Goal: Task Accomplishment & Management: Use online tool/utility

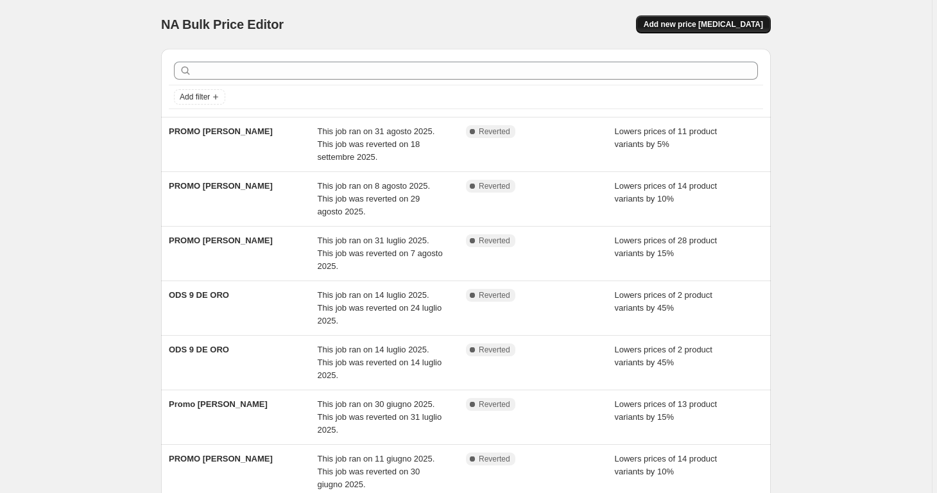
click at [715, 26] on span "Add new price [MEDICAL_DATA]" at bounding box center [703, 24] width 119 height 10
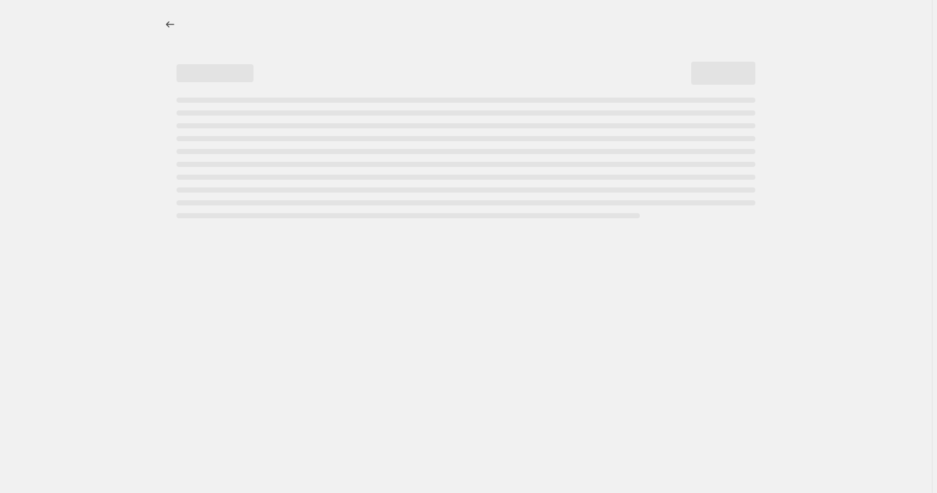
select select "percentage"
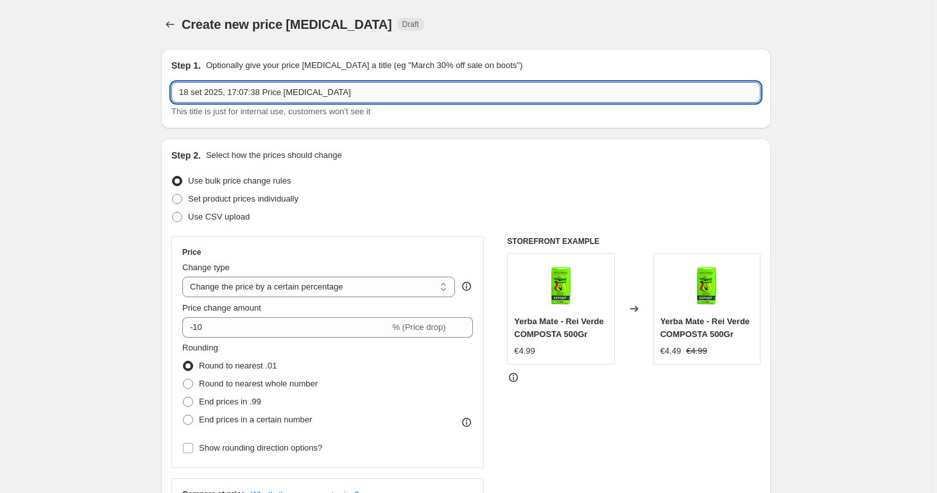
click at [379, 97] on input "18 set 2025, 17:07:38 Price [MEDICAL_DATA]" at bounding box center [465, 92] width 589 height 21
type input "PROMO [PERSON_NAME]"
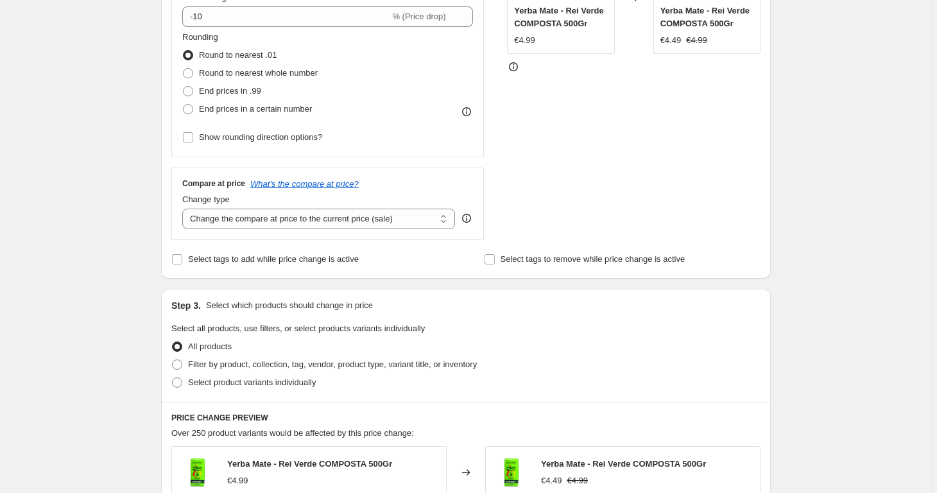
scroll to position [319, 0]
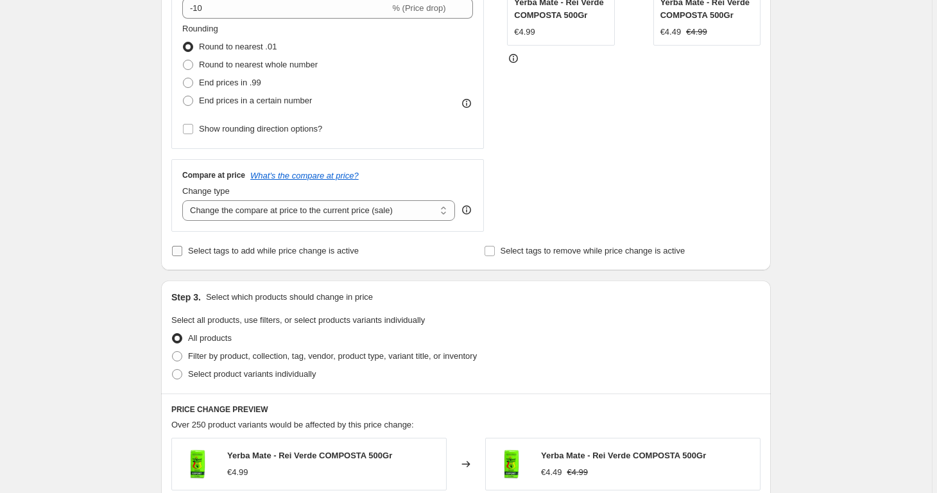
click at [356, 251] on span "Select tags to add while price change is active" at bounding box center [273, 251] width 171 height 10
click at [182, 251] on input "Select tags to add while price change is active" at bounding box center [177, 251] width 10 height 10
checkbox input "true"
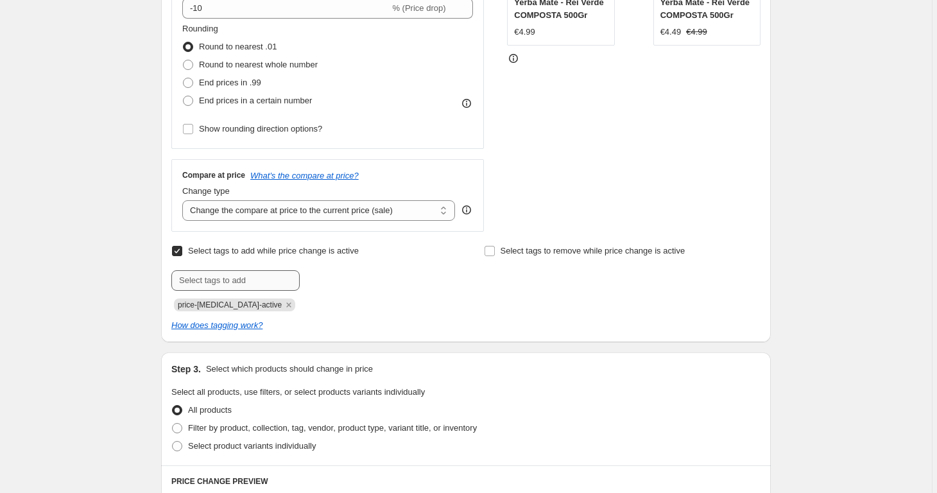
scroll to position [359, 0]
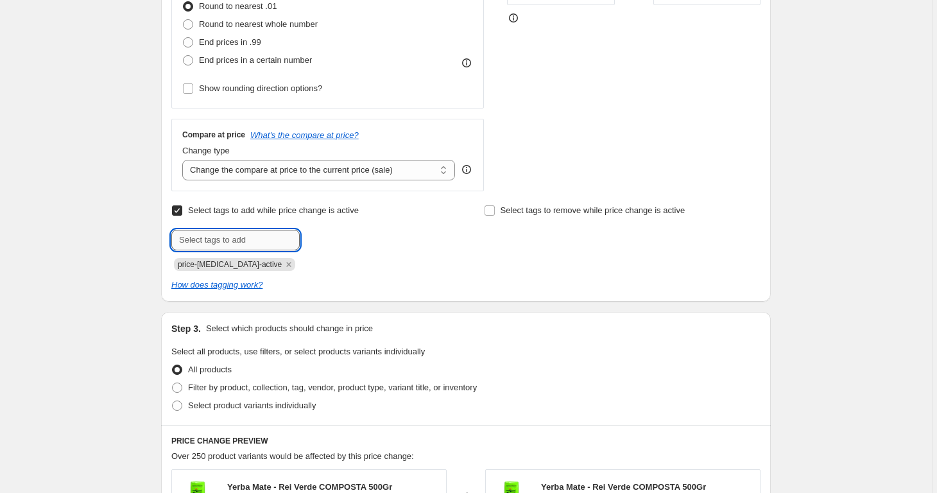
click at [239, 240] on input "text" at bounding box center [235, 240] width 128 height 21
type input "PROMO [PERSON_NAME]"
click at [374, 237] on span "PROMO [PERSON_NAME]" at bounding box center [376, 238] width 96 height 9
click at [296, 242] on input "text" at bounding box center [235, 240] width 128 height 21
type input "PROMOLAMPO"
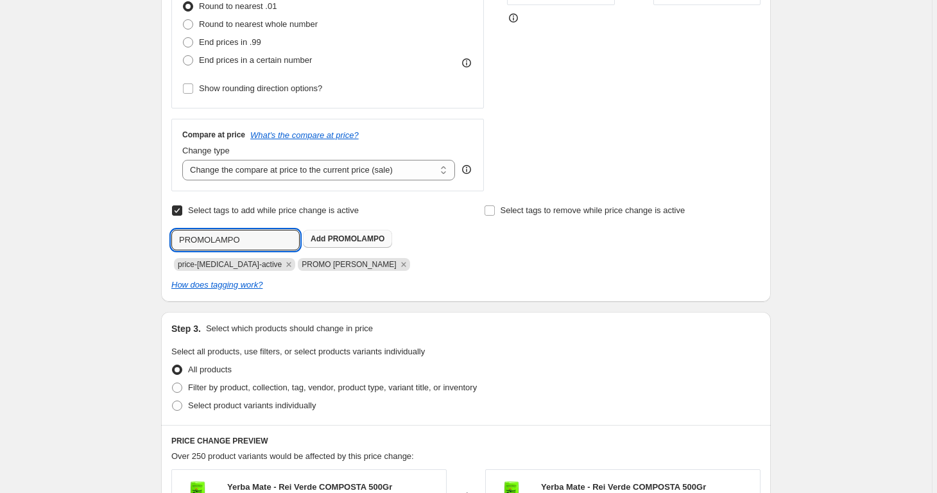
click at [350, 242] on span "Add PROMOLAMPO" at bounding box center [348, 239] width 74 height 10
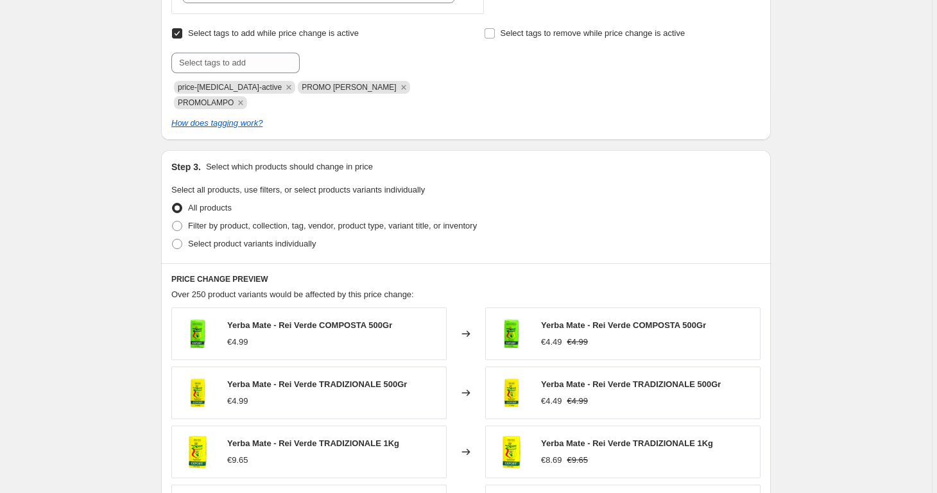
scroll to position [585, 0]
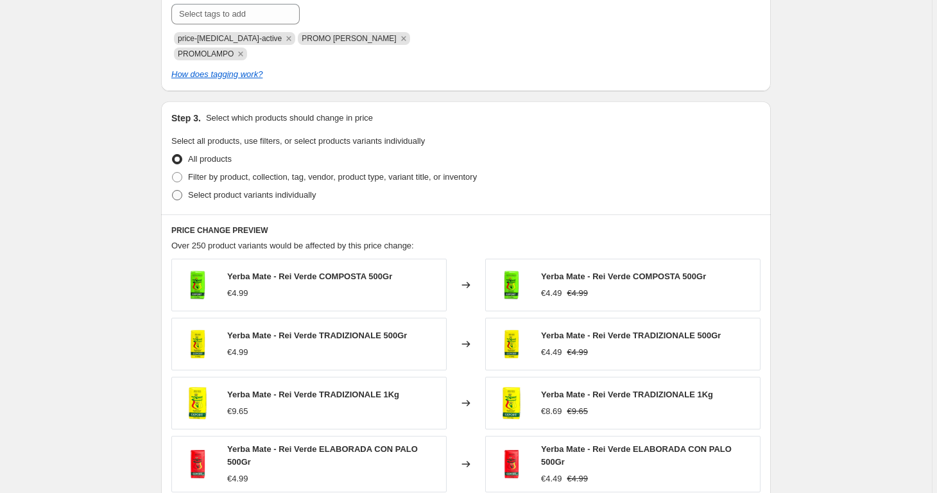
click at [311, 190] on span "Select product variants individually" at bounding box center [252, 195] width 128 height 10
click at [173, 190] on input "Select product variants individually" at bounding box center [172, 190] width 1 height 1
radio input "true"
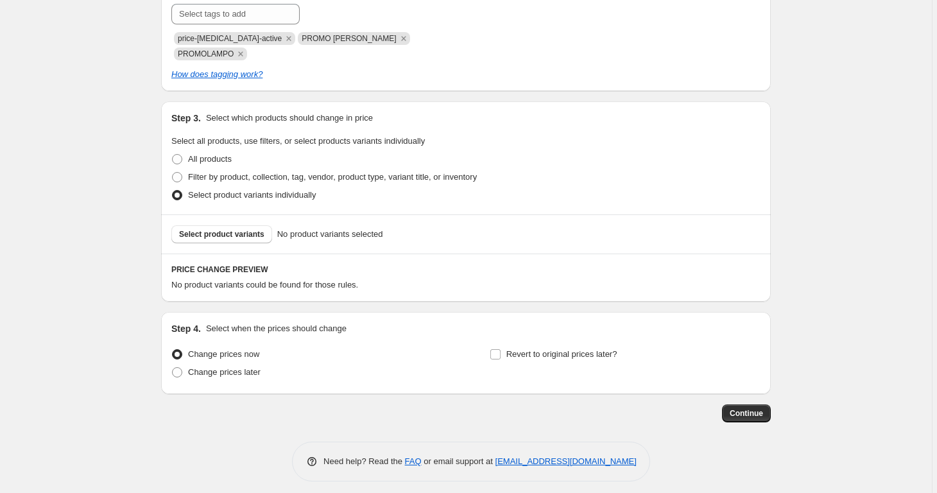
scroll to position [576, 0]
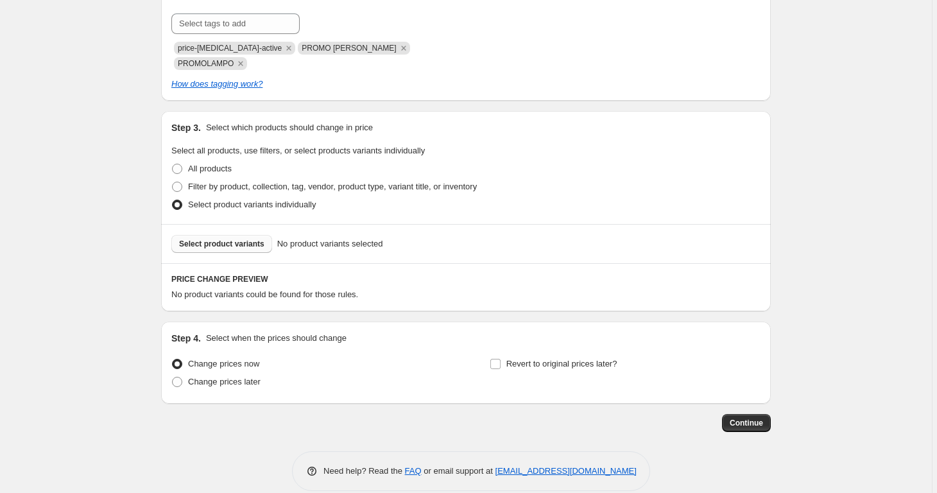
click at [254, 239] on span "Select product variants" at bounding box center [221, 244] width 85 height 10
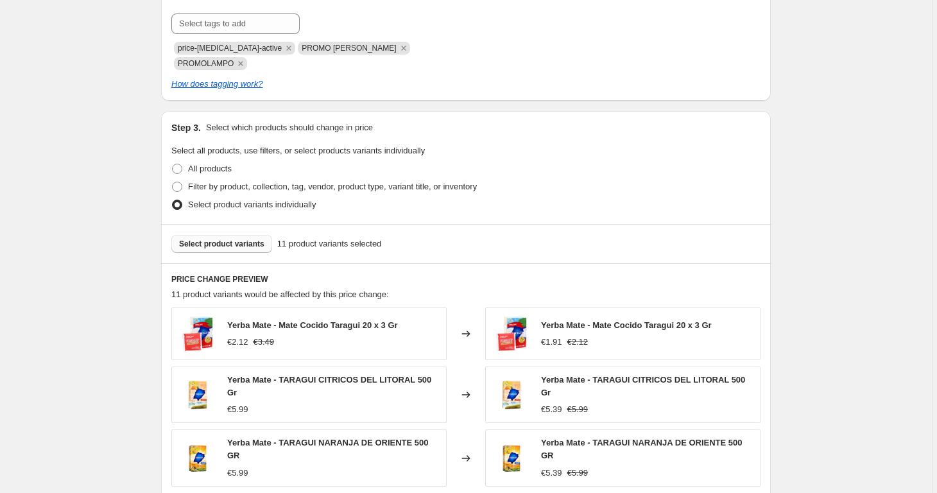
scroll to position [905, 0]
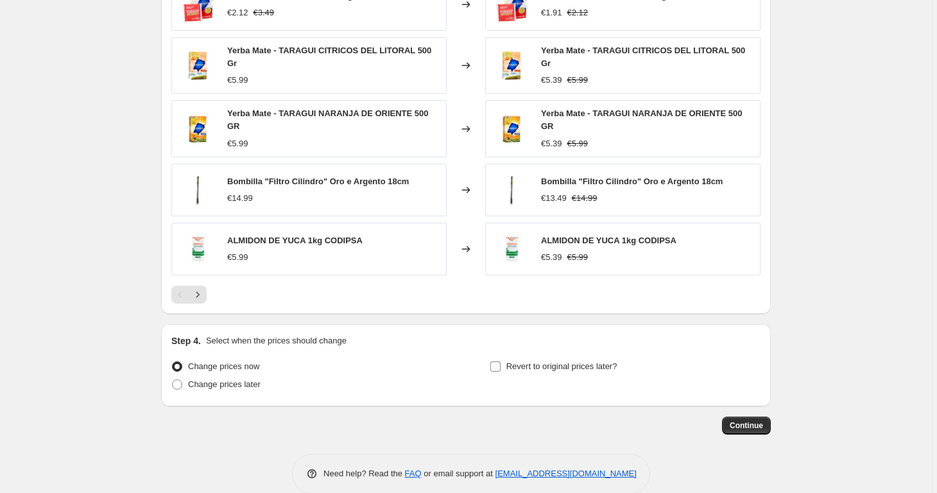
click at [507, 357] on label "Revert to original prices later?" at bounding box center [554, 366] width 128 height 18
click at [501, 361] on input "Revert to original prices later?" at bounding box center [495, 366] width 10 height 10
checkbox input "true"
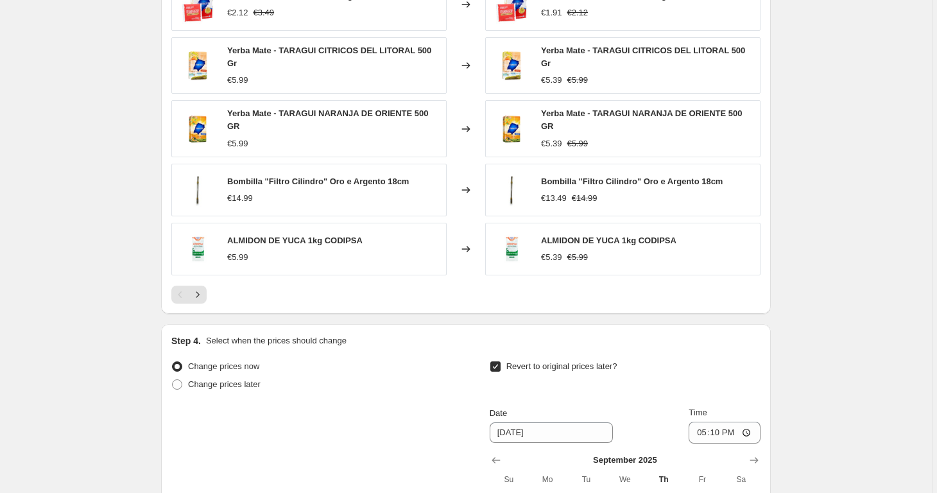
scroll to position [1028, 0]
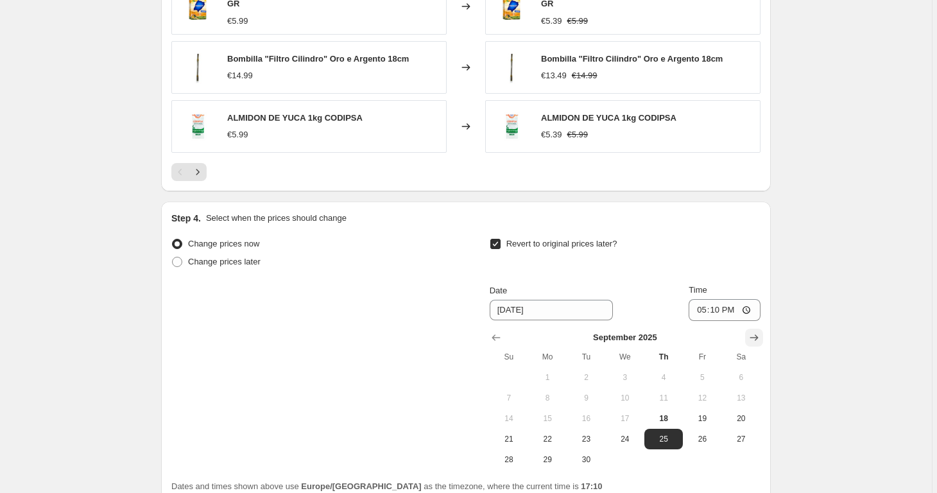
click at [752, 331] on icon "Show next month, October 2025" at bounding box center [754, 337] width 13 height 13
click at [626, 372] on span "1" at bounding box center [625, 377] width 28 height 10
type input "[DATE]"
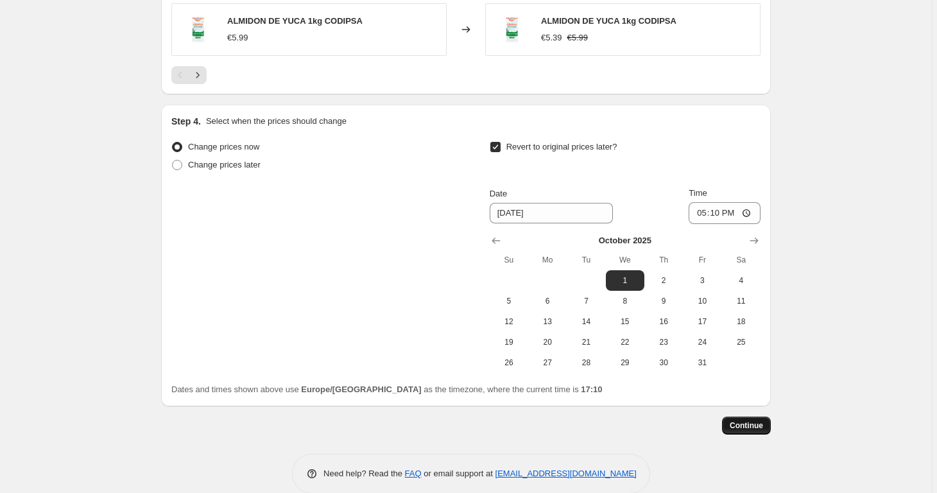
click at [755, 420] on span "Continue" at bounding box center [746, 425] width 33 height 10
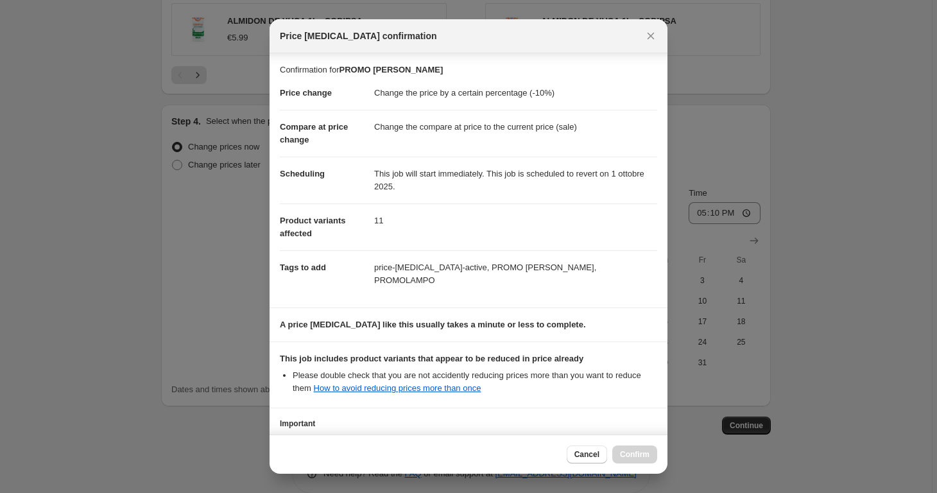
scroll to position [105, 0]
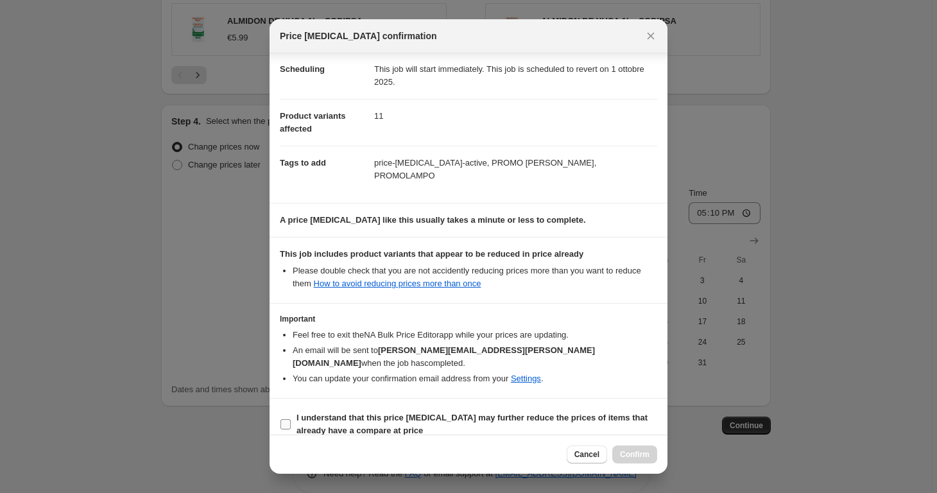
click at [572, 413] on b "I understand that this price [MEDICAL_DATA] may further reduce the prices of it…" at bounding box center [472, 424] width 351 height 22
click at [291, 419] on input "I understand that this price [MEDICAL_DATA] may further reduce the prices of it…" at bounding box center [285, 424] width 10 height 10
checkbox input "true"
click at [652, 455] on button "Confirm" at bounding box center [634, 454] width 45 height 18
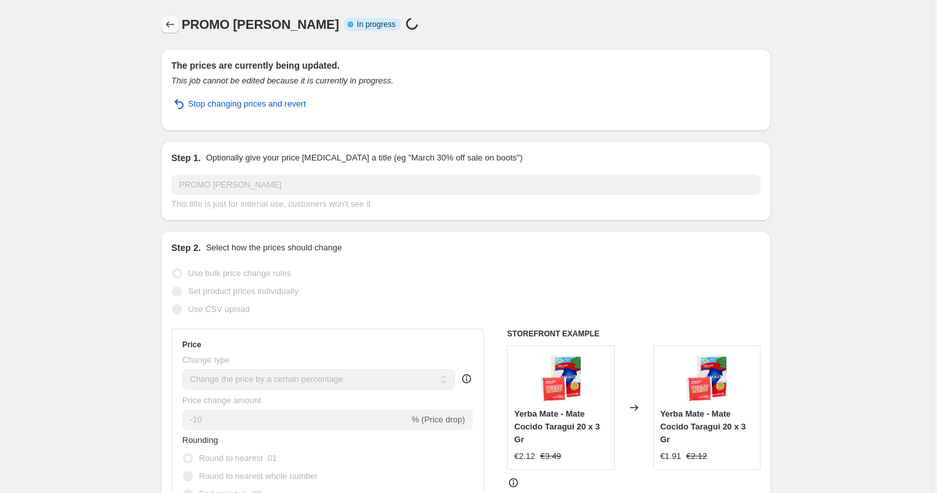
click at [172, 30] on icon "Price change jobs" at bounding box center [170, 24] width 13 height 13
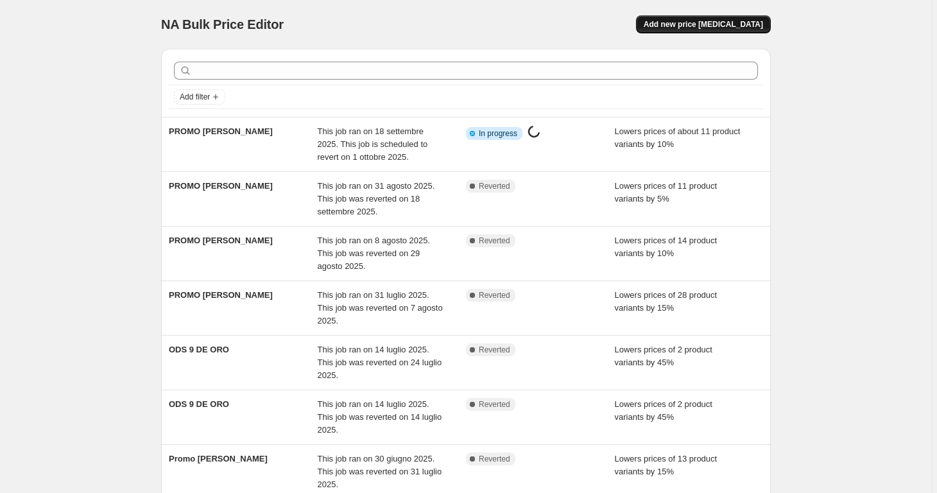
click at [758, 25] on span "Add new price [MEDICAL_DATA]" at bounding box center [703, 24] width 119 height 10
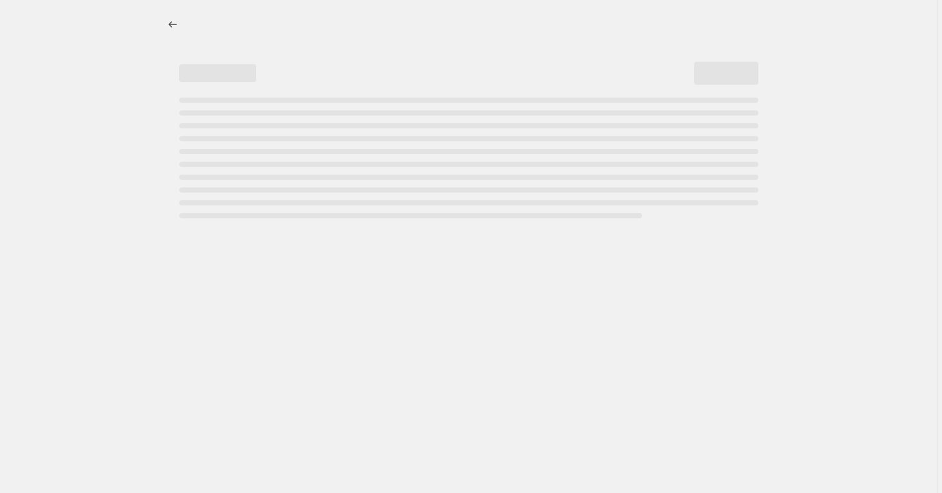
select select "percentage"
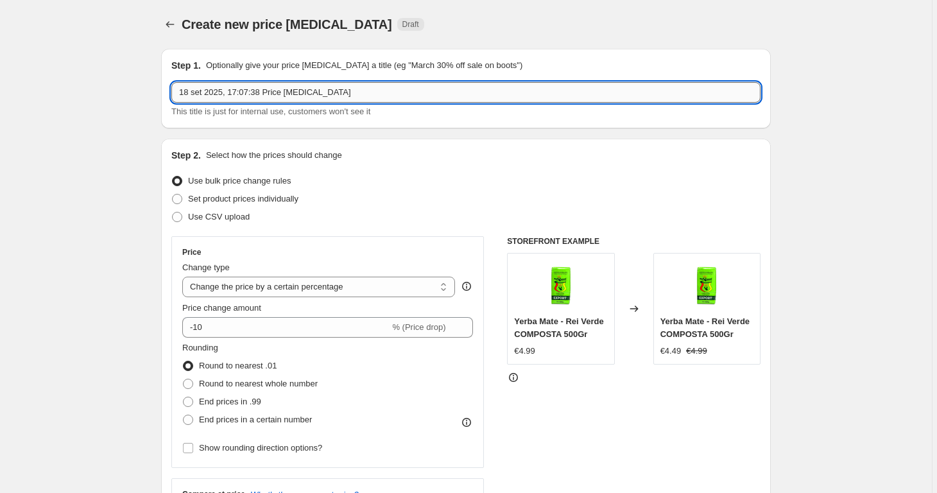
click at [367, 94] on input "18 set 2025, 17:07:38 Price [MEDICAL_DATA]" at bounding box center [465, 92] width 589 height 21
type input "P"
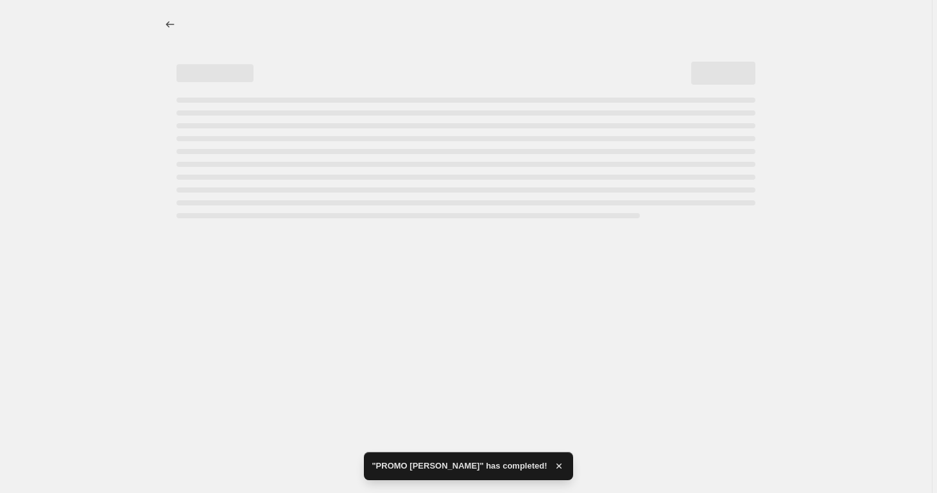
select select "percentage"
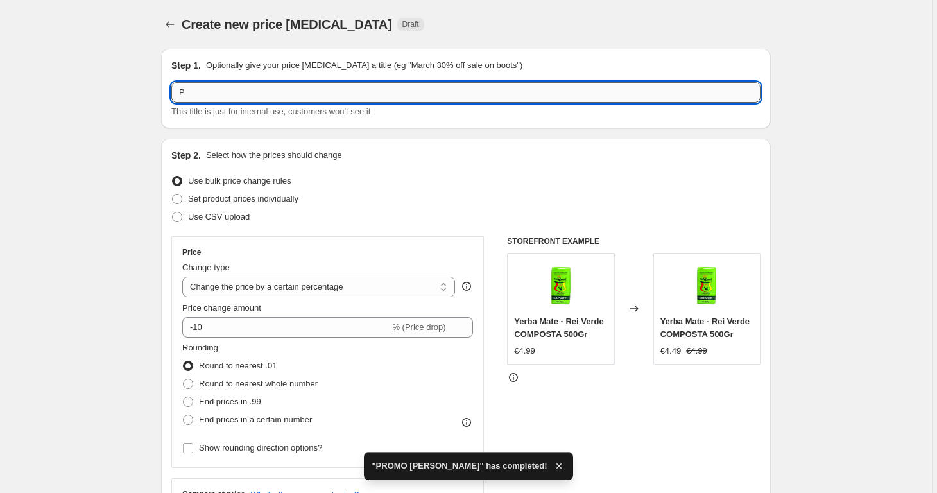
click at [353, 94] on input "P" at bounding box center [465, 92] width 589 height 21
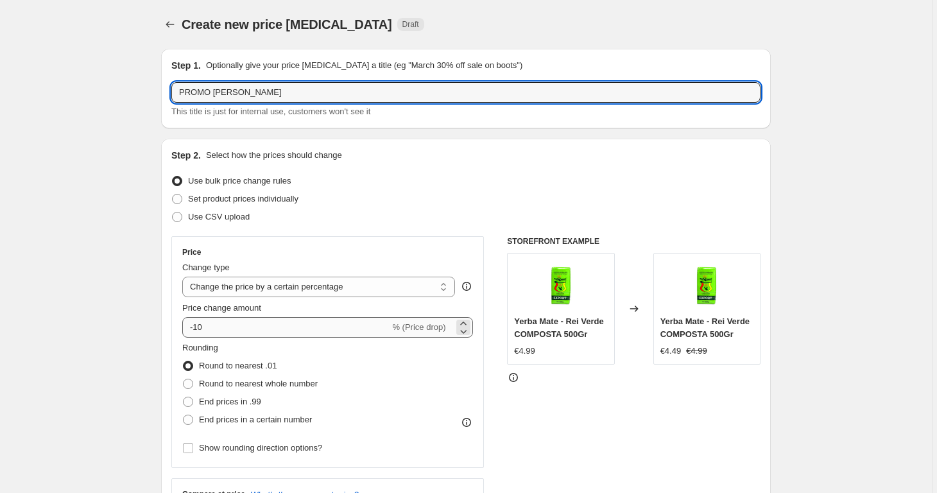
type input "PROMO [PERSON_NAME]"
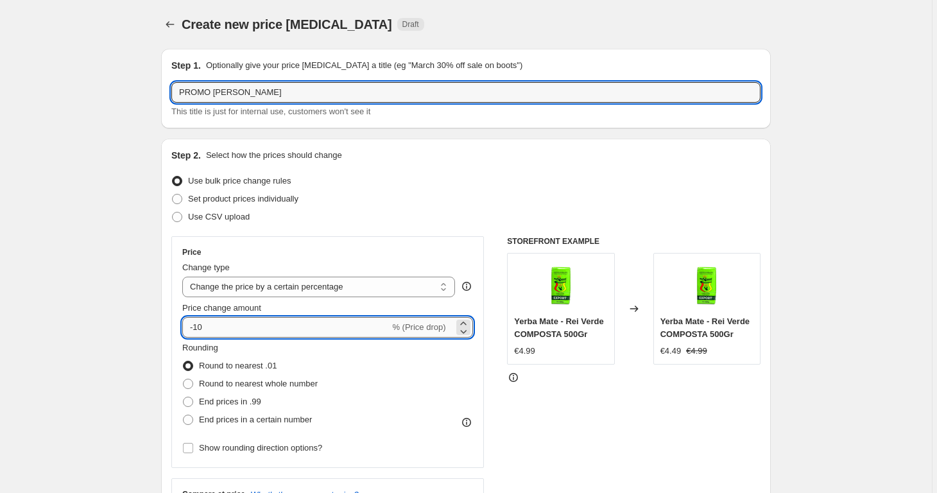
click at [234, 332] on input "-10" at bounding box center [285, 327] width 207 height 21
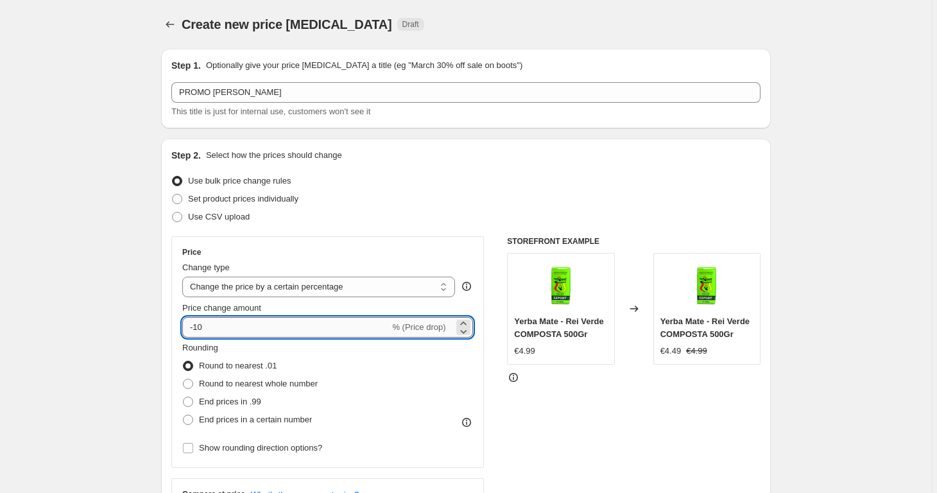
type input "-1"
type input "-3"
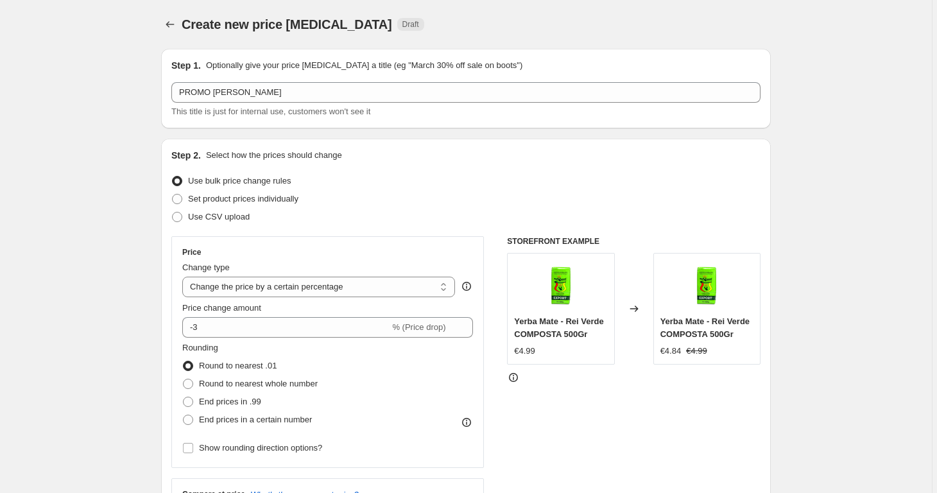
scroll to position [266, 0]
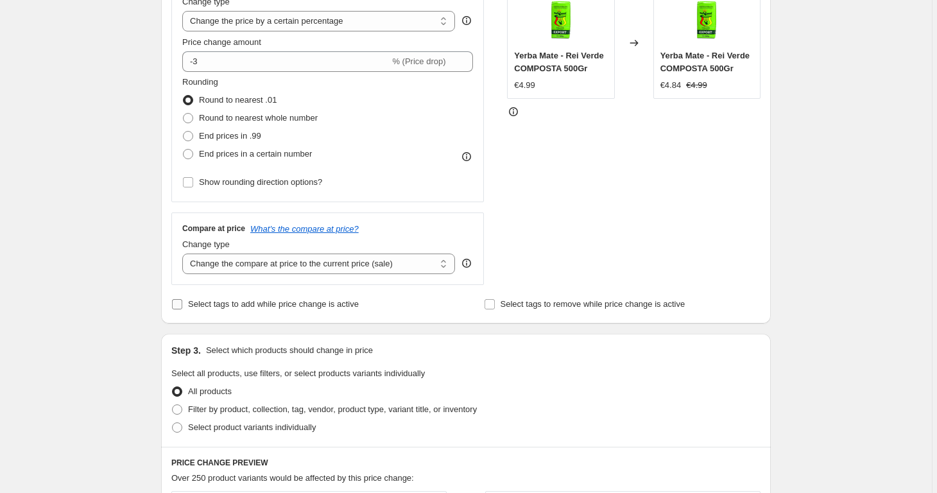
click at [247, 305] on span "Select tags to add while price change is active" at bounding box center [273, 304] width 171 height 10
click at [182, 305] on input "Select tags to add while price change is active" at bounding box center [177, 304] width 10 height 10
checkbox input "true"
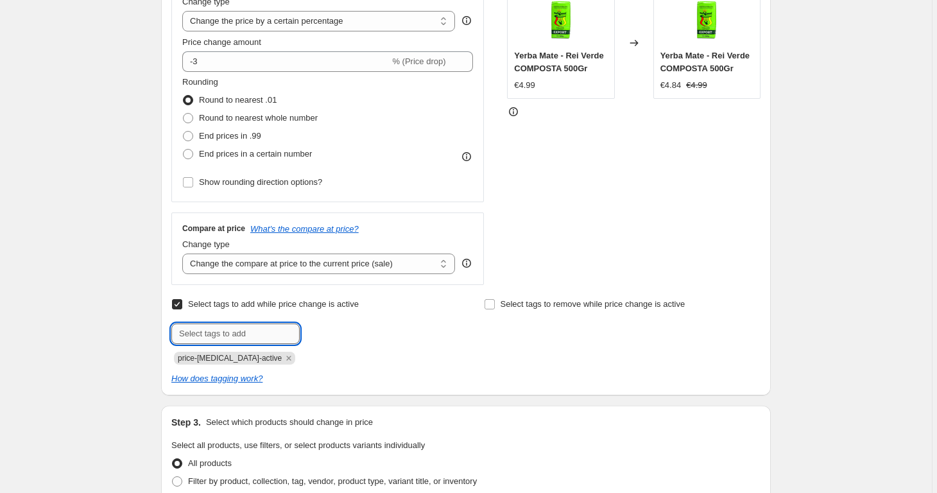
click at [237, 334] on input "text" at bounding box center [235, 333] width 128 height 21
type input "PROMO [PERSON_NAME]"
click at [313, 329] on b "Add" at bounding box center [318, 332] width 15 height 9
click at [281, 329] on input "text" at bounding box center [235, 333] width 128 height 21
click at [212, 331] on input "PROMO [PERSON_NAME]" at bounding box center [235, 333] width 128 height 21
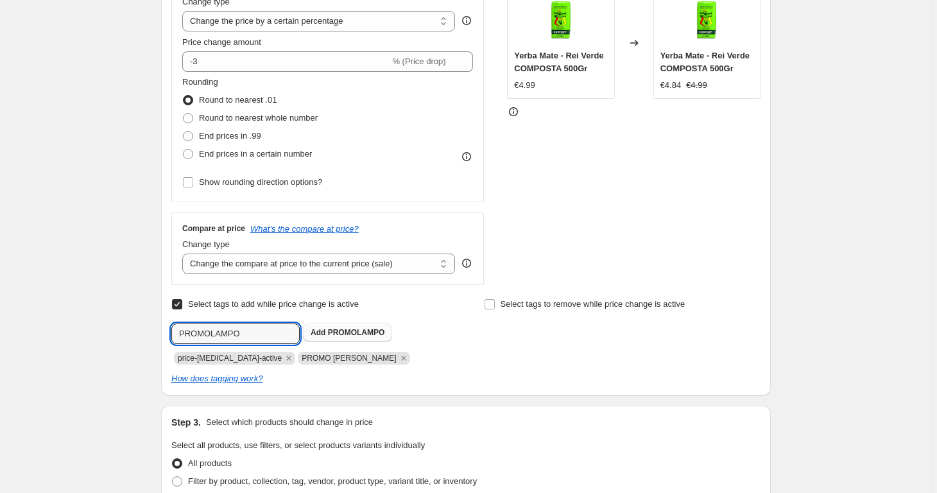
type input "PROMOLAMPO"
click at [385, 333] on span "PROMOLAMPO" at bounding box center [356, 332] width 57 height 9
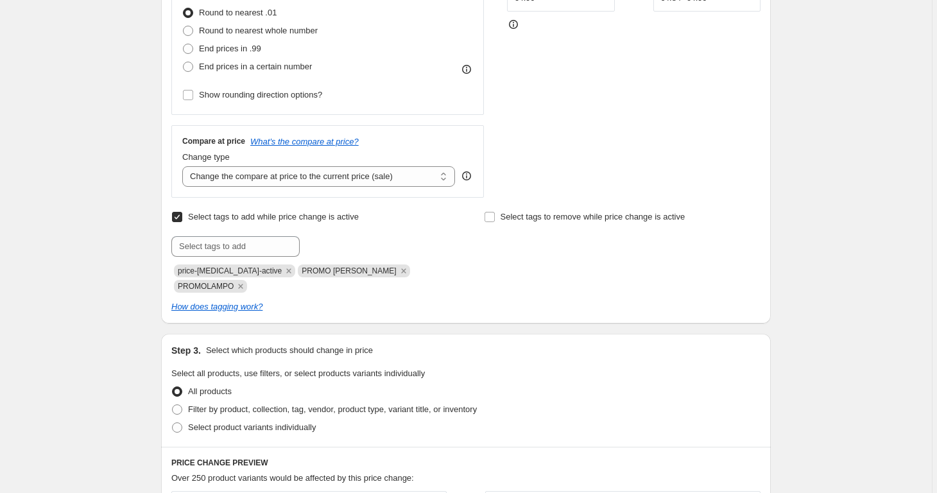
scroll to position [620, 0]
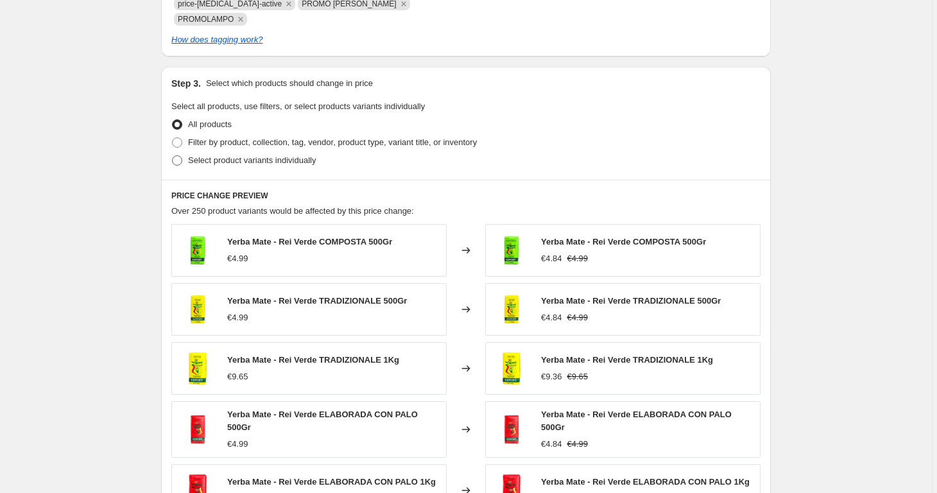
click at [314, 155] on span "Select product variants individually" at bounding box center [252, 160] width 128 height 10
click at [173, 155] on input "Select product variants individually" at bounding box center [172, 155] width 1 height 1
radio input "true"
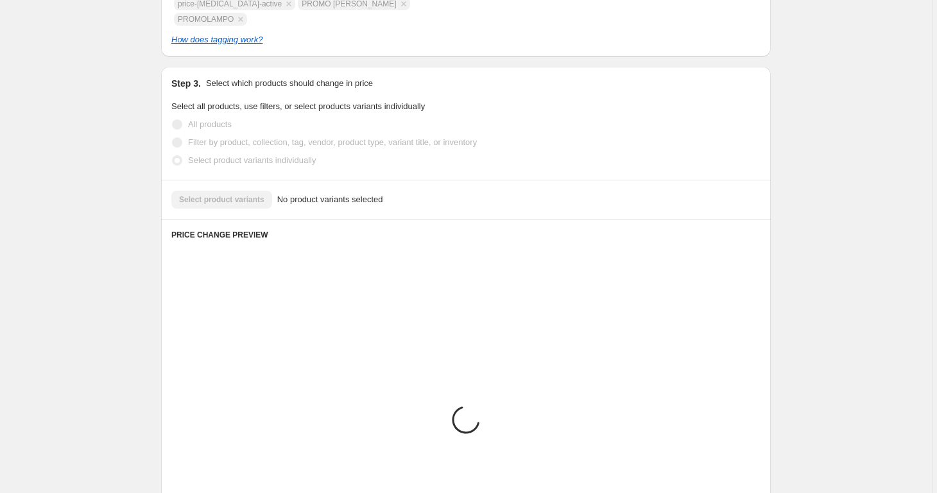
scroll to position [576, 0]
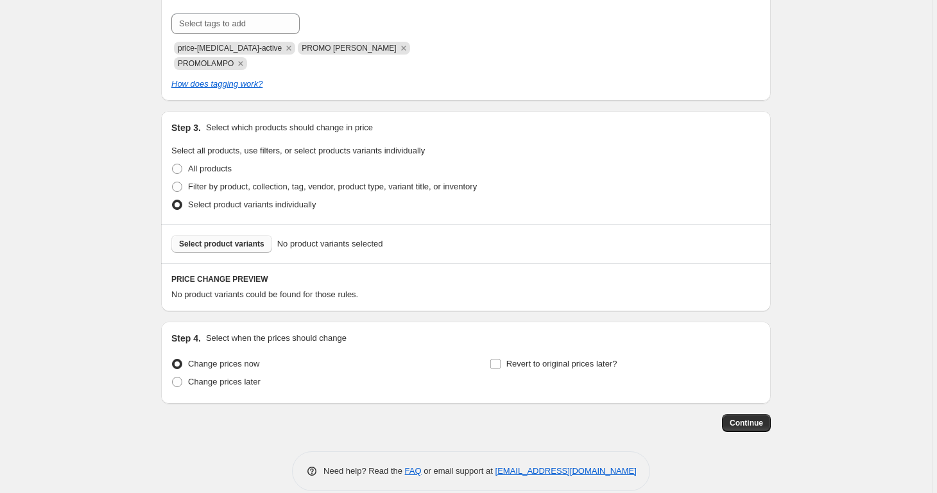
click at [251, 239] on span "Select product variants" at bounding box center [221, 244] width 85 height 10
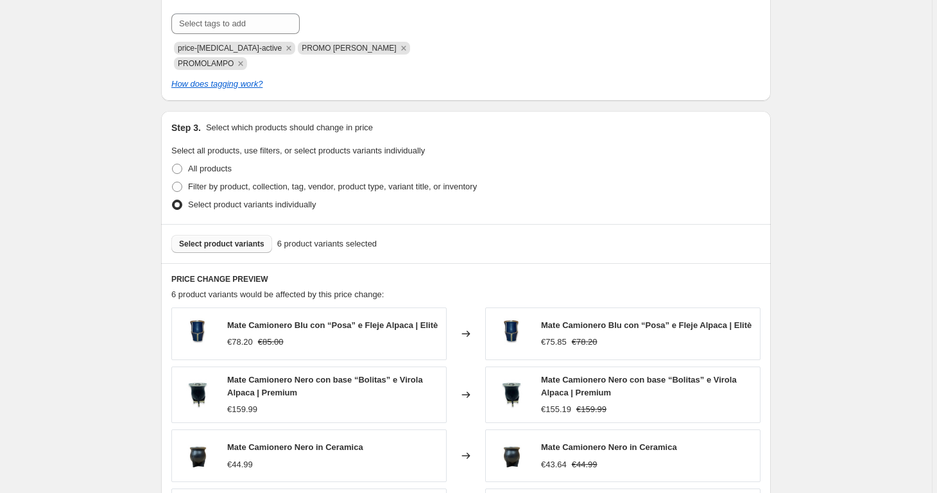
scroll to position [913, 0]
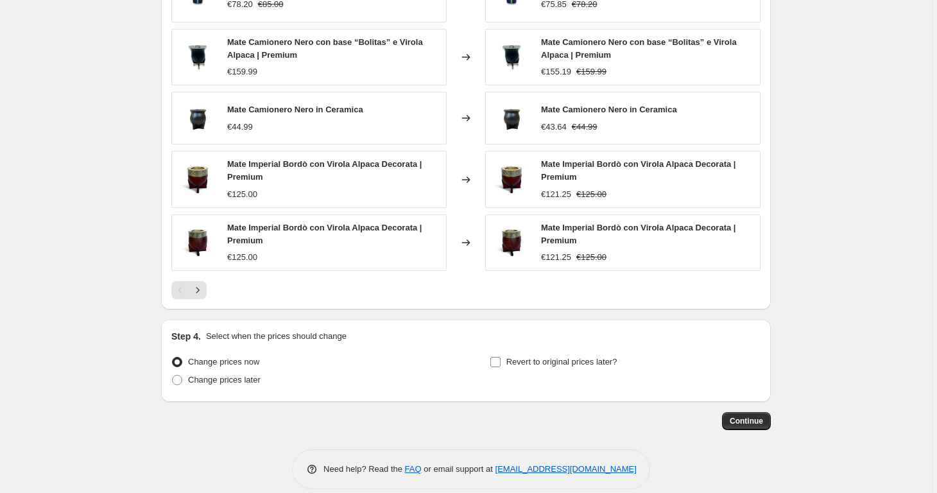
click at [603, 357] on span "Revert to original prices later?" at bounding box center [561, 362] width 111 height 10
click at [501, 357] on input "Revert to original prices later?" at bounding box center [495, 362] width 10 height 10
checkbox input "true"
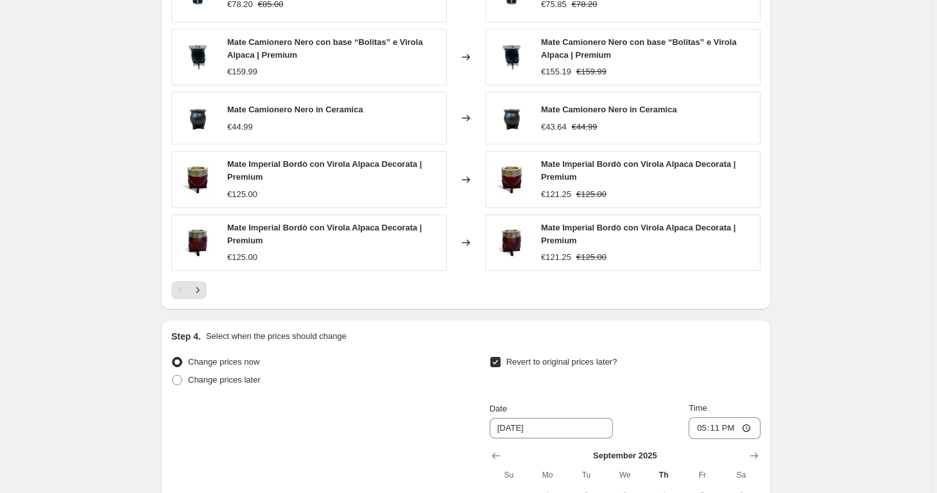
scroll to position [1038, 0]
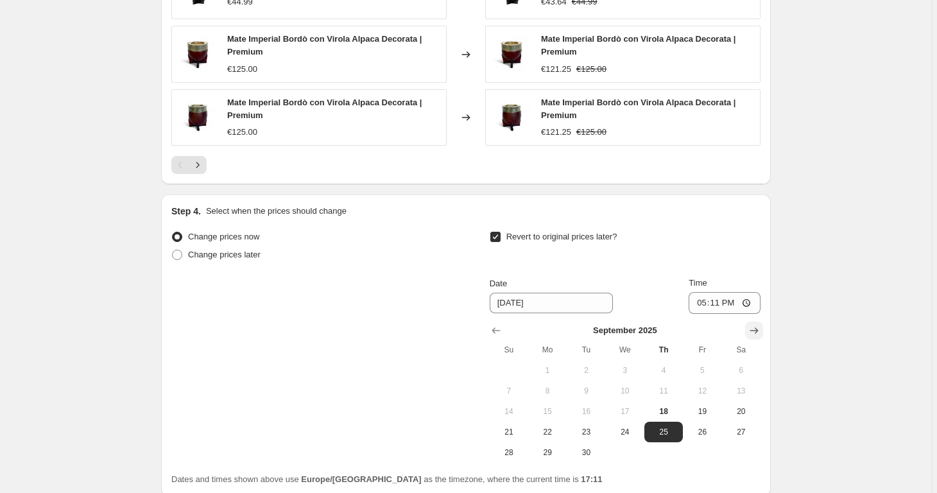
click at [753, 324] on icon "Show next month, October 2025" at bounding box center [754, 330] width 13 height 13
click at [639, 360] on button "1" at bounding box center [625, 370] width 39 height 21
type input "[DATE]"
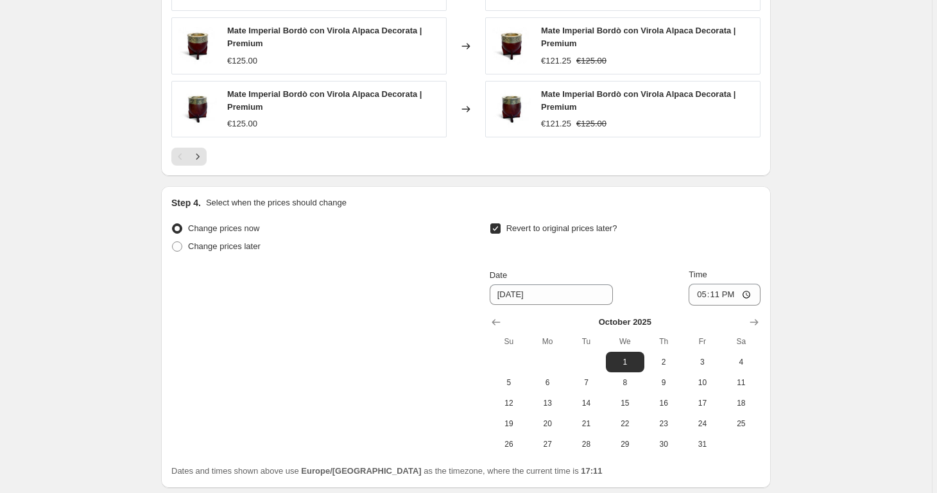
scroll to position [1133, 0]
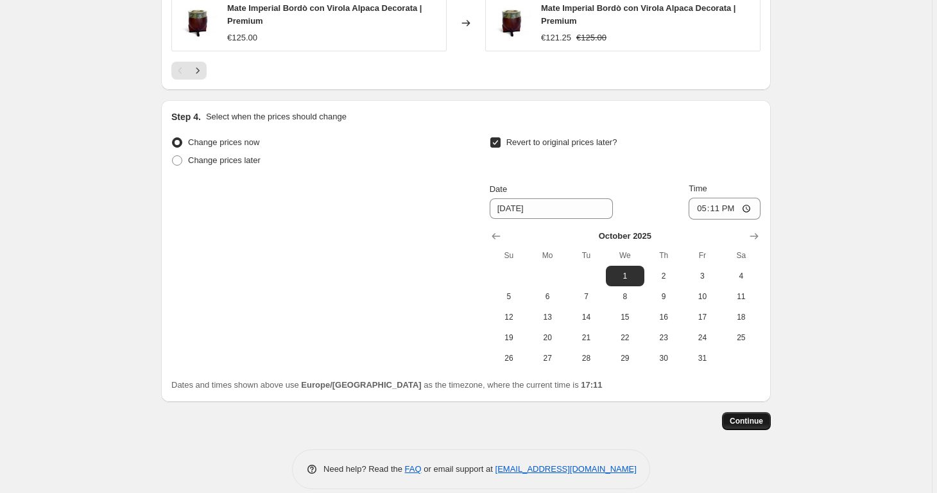
click at [743, 412] on button "Continue" at bounding box center [746, 421] width 49 height 18
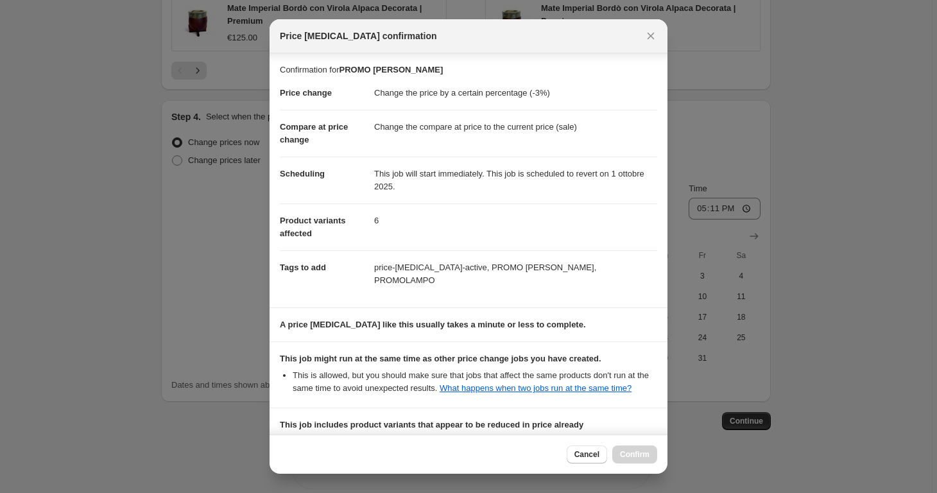
scroll to position [196, 0]
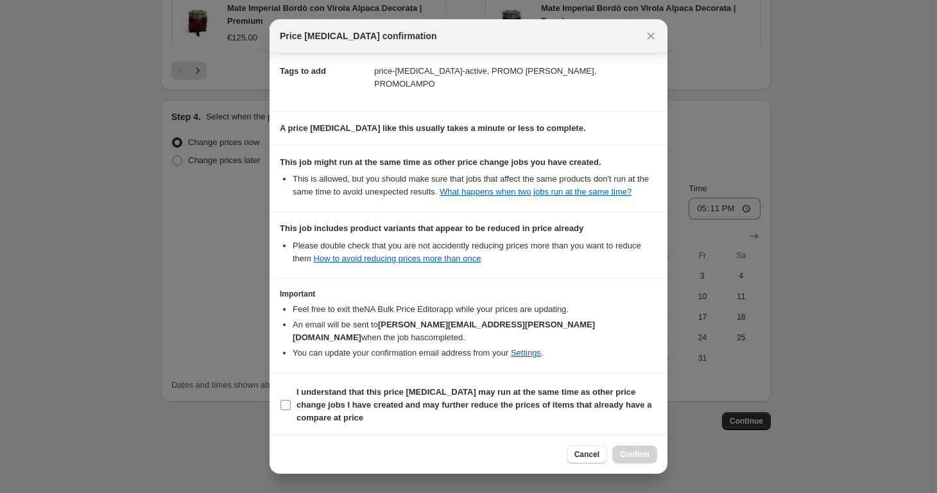
click at [497, 404] on b "I understand that this price [MEDICAL_DATA] may run at the same time as other p…" at bounding box center [474, 404] width 355 height 35
click at [291, 404] on input "I understand that this price [MEDICAL_DATA] may run at the same time as other p…" at bounding box center [285, 405] width 10 height 10
checkbox input "true"
click at [651, 454] on button "Confirm" at bounding box center [634, 454] width 45 height 18
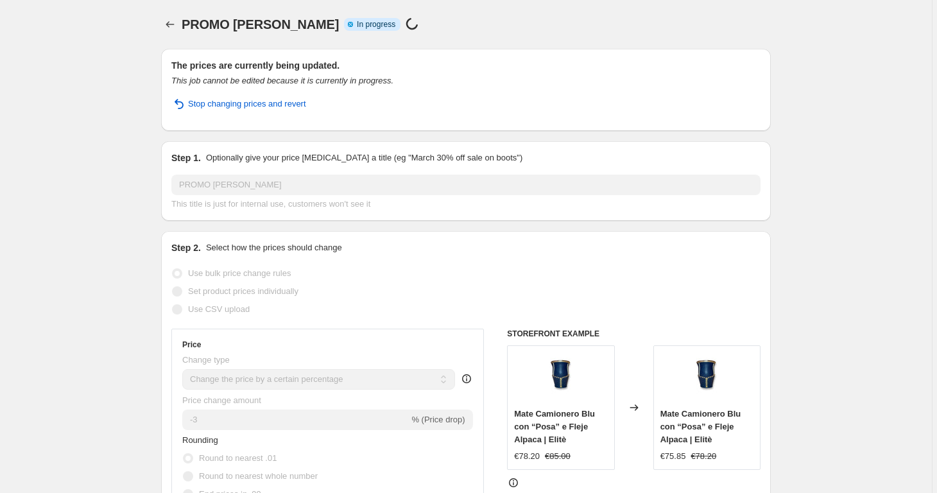
select select "percentage"
